Goal: Information Seeking & Learning: Learn about a topic

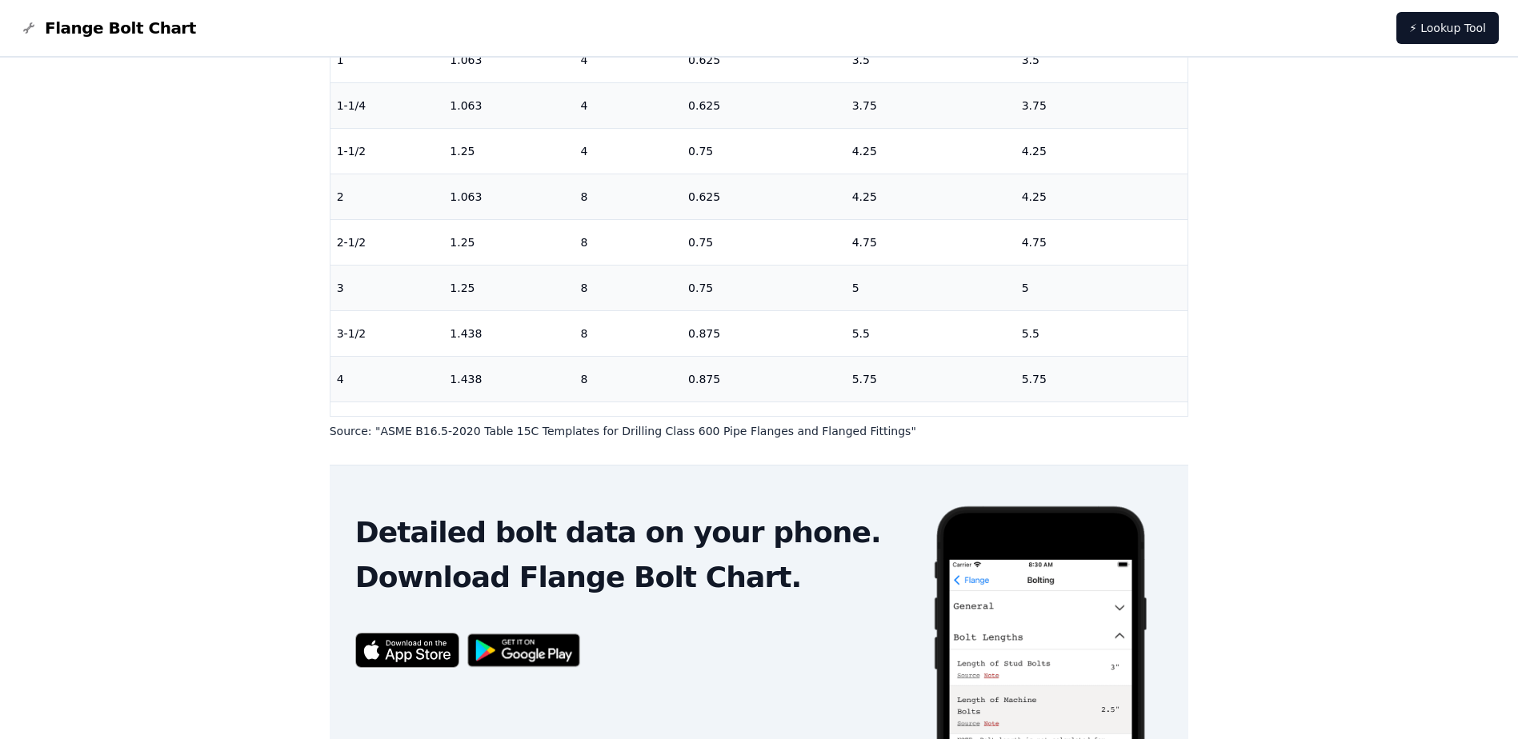
scroll to position [480, 0]
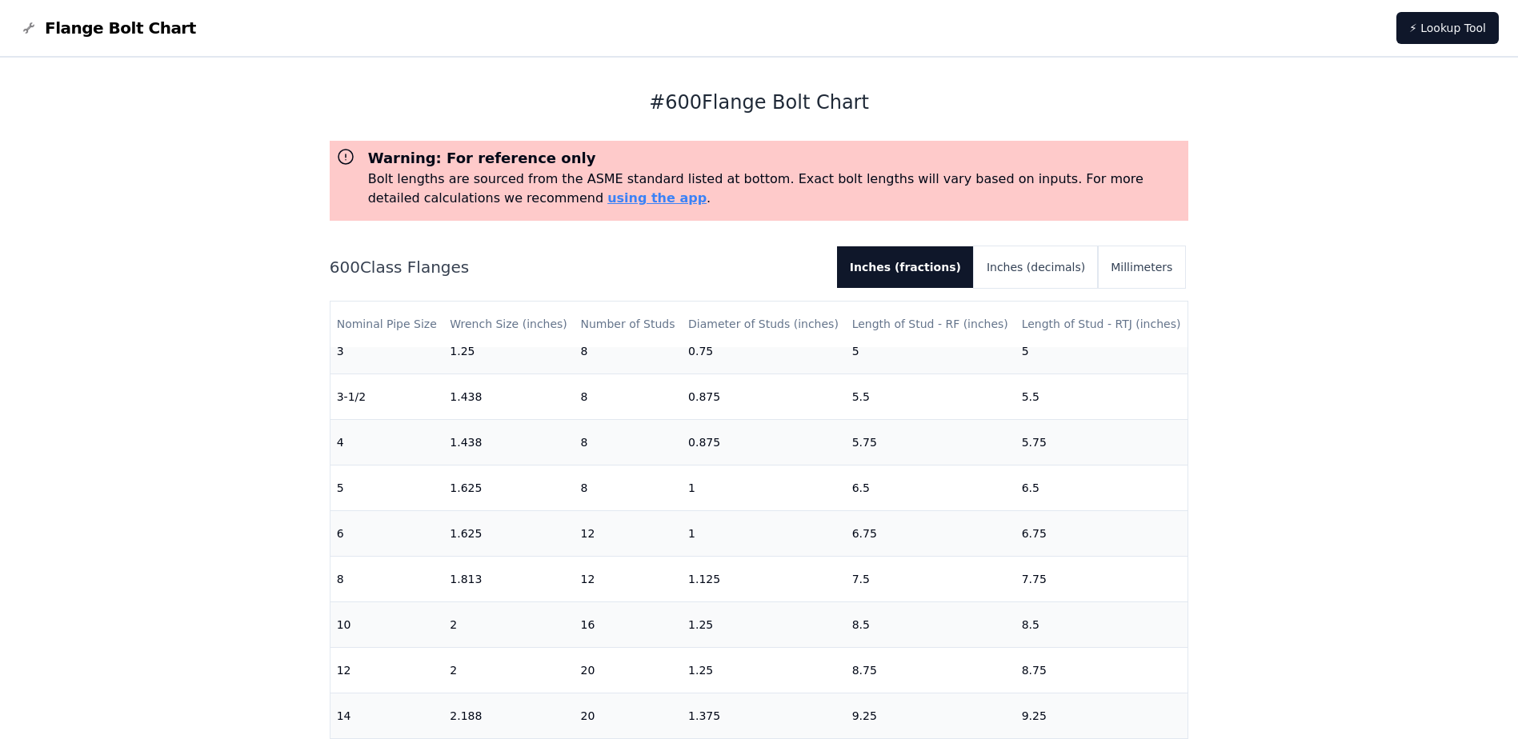
scroll to position [400, 0]
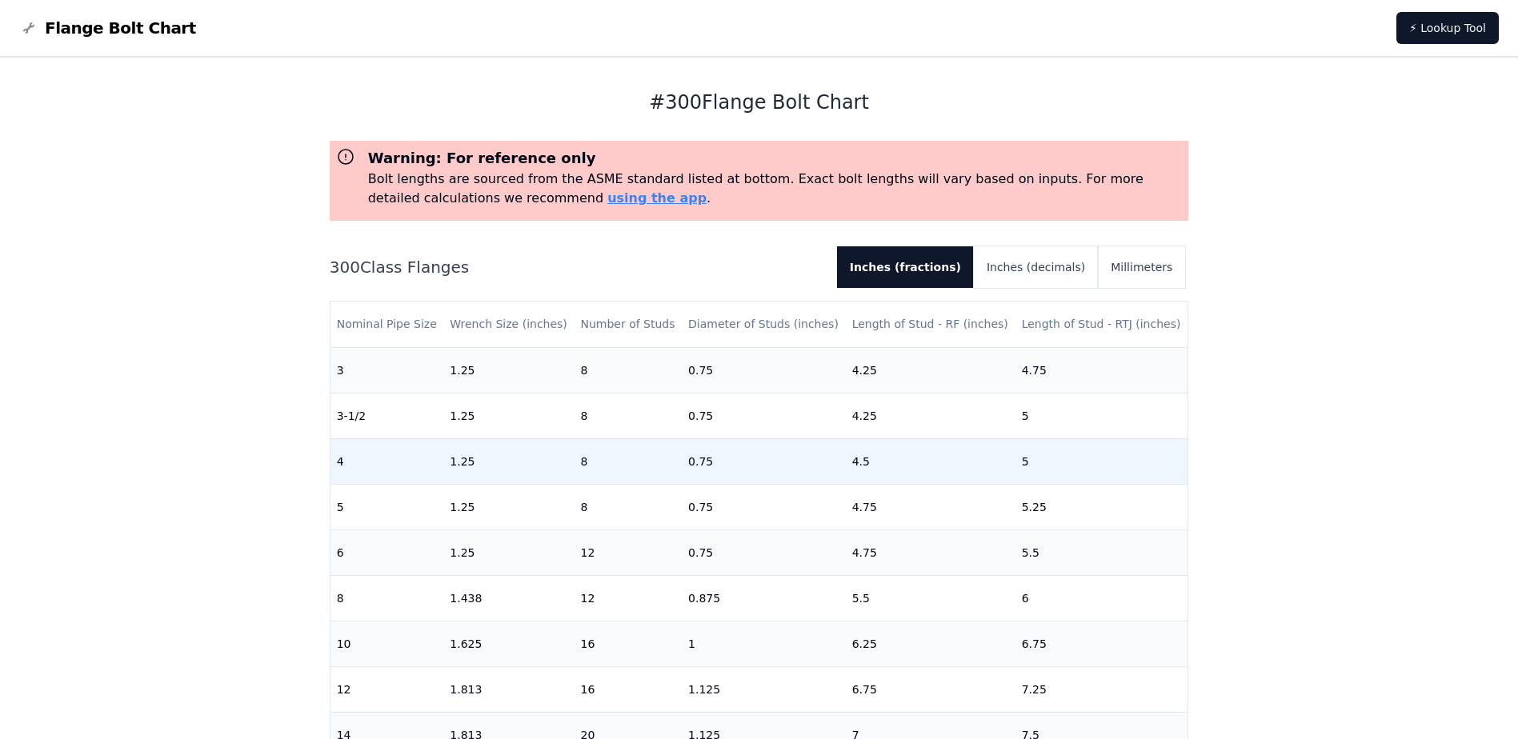
scroll to position [320, 0]
